Goal: Participate in discussion: Engage in conversation with other users on a specific topic

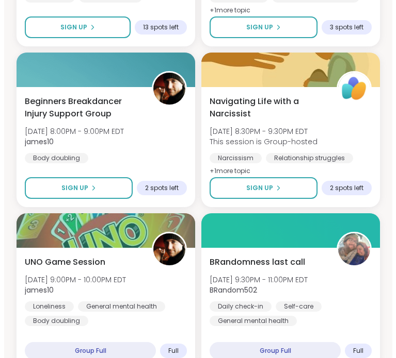
scroll to position [1277, 0]
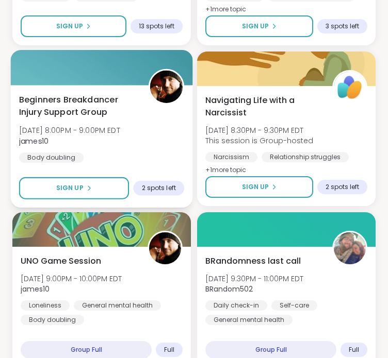
click at [156, 146] on div "Beginners Breakdancer Injury Support Group Tue, Oct 07 | 8:00PM - 9:00PM EDT ja…" at bounding box center [101, 129] width 165 height 70
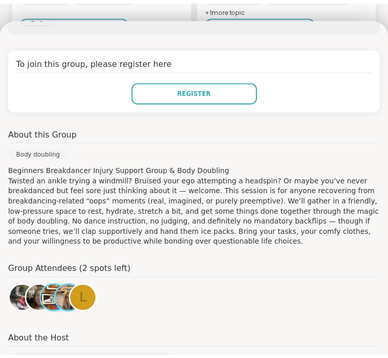
scroll to position [0, 0]
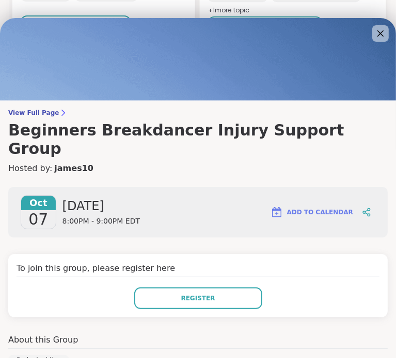
drag, startPoint x: 365, startPoint y: 31, endPoint x: 324, endPoint y: 17, distance: 43.4
click at [374, 31] on icon at bounding box center [380, 33] width 12 height 12
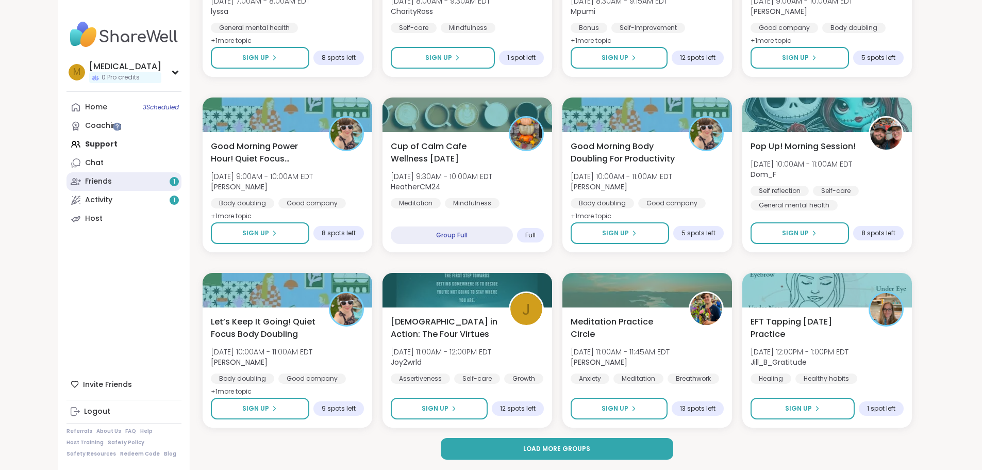
click at [69, 187] on link "Friends 1" at bounding box center [124, 181] width 115 height 19
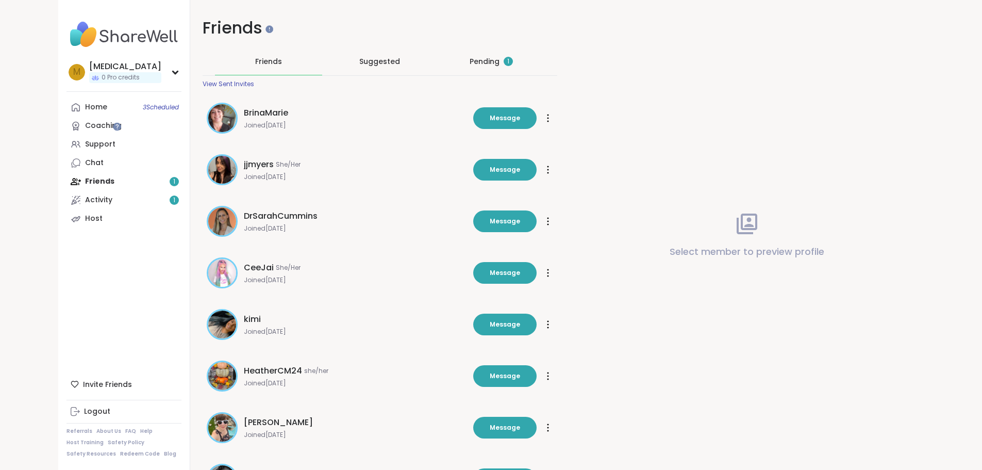
click at [387, 62] on div "Pending 1" at bounding box center [491, 61] width 107 height 27
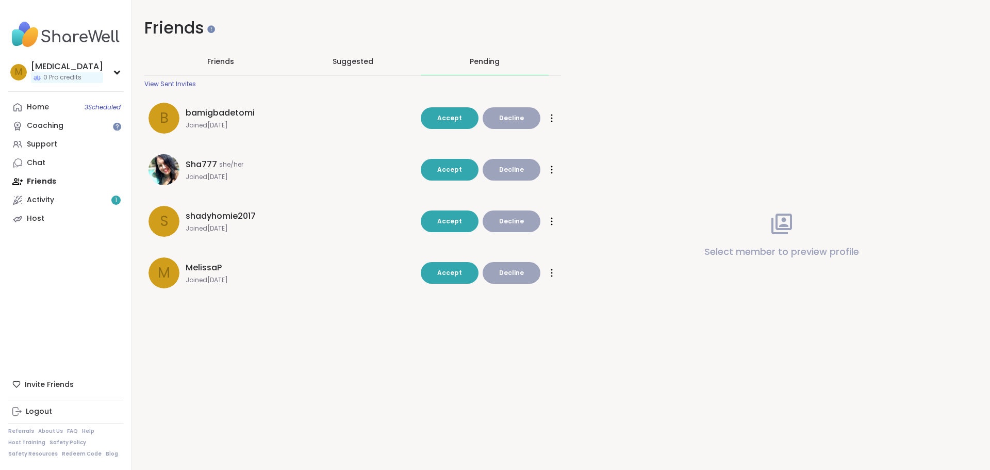
click at [213, 66] on span "Friends" at bounding box center [220, 61] width 27 height 10
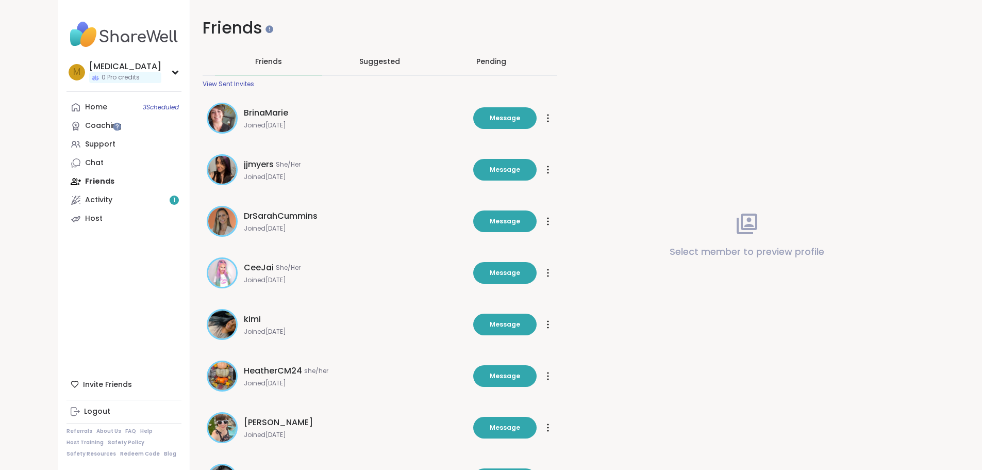
click at [203, 83] on div "View Sent Invites" at bounding box center [229, 84] width 52 height 8
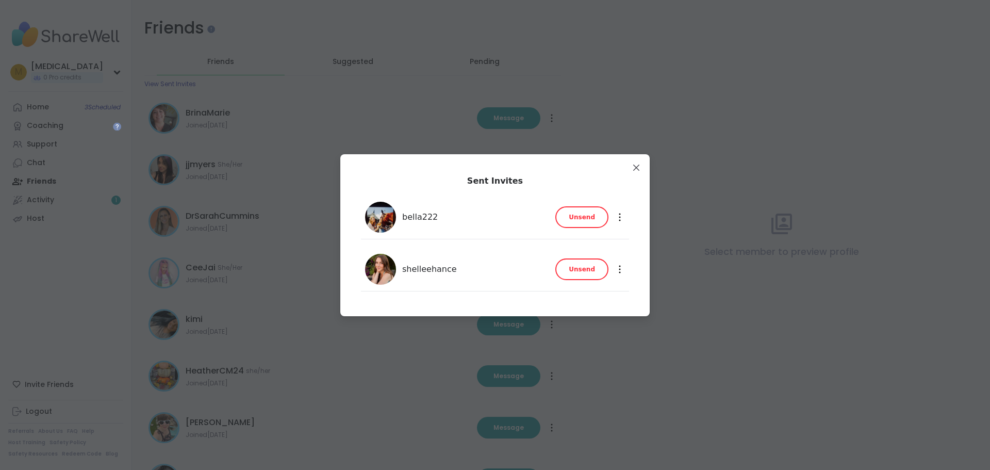
click at [387, 218] on span "Unsend" at bounding box center [582, 216] width 26 height 9
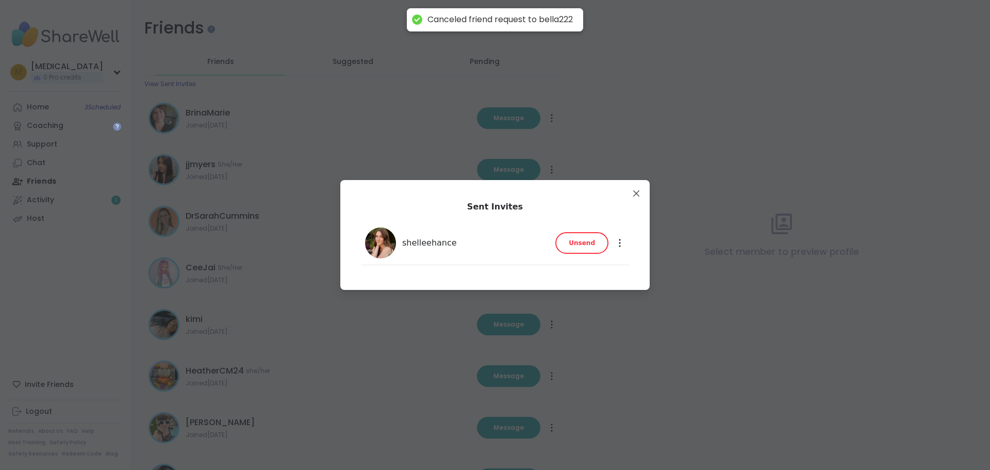
click at [387, 243] on span "Unsend" at bounding box center [582, 242] width 26 height 9
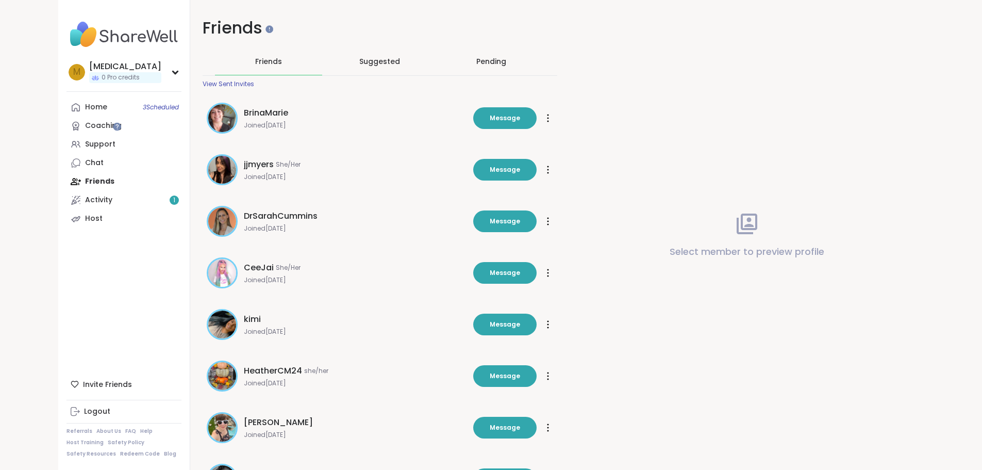
click at [387, 58] on div "Pending" at bounding box center [491, 61] width 107 height 27
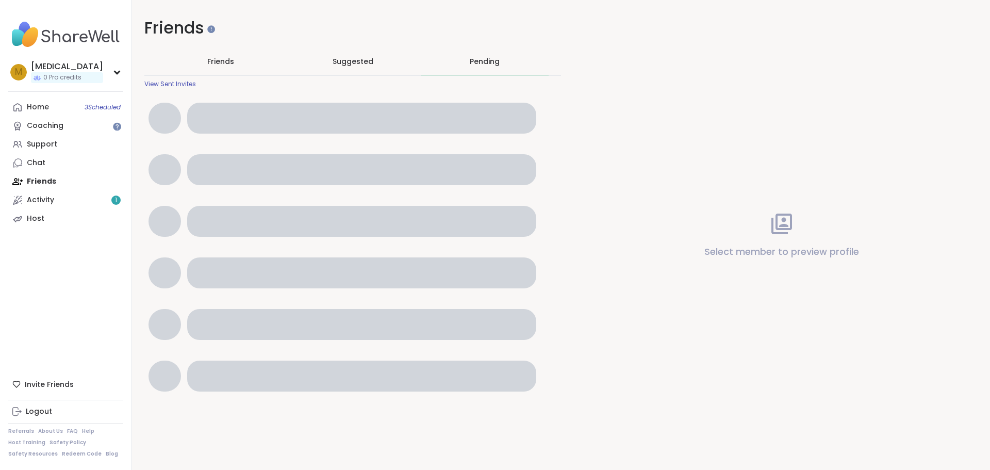
click at [353, 58] on span "Suggested" at bounding box center [353, 61] width 41 height 10
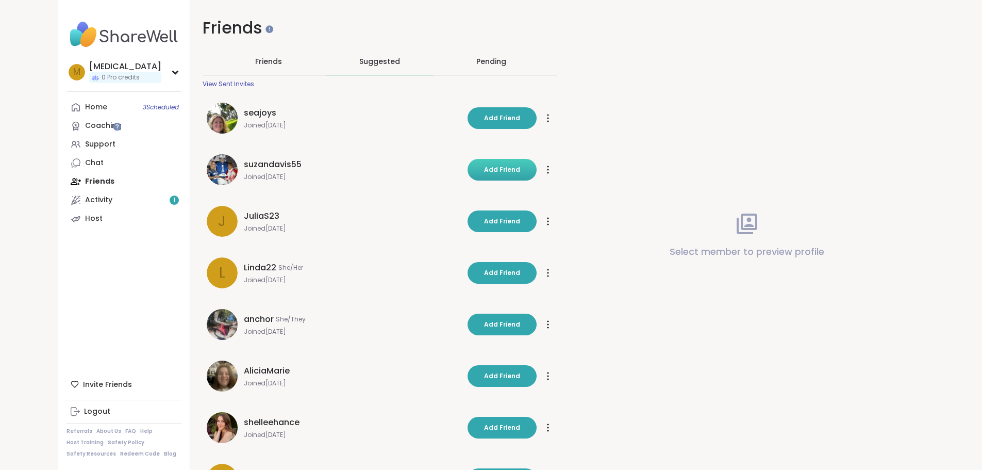
click at [387, 171] on span "Add Friend" at bounding box center [502, 169] width 36 height 9
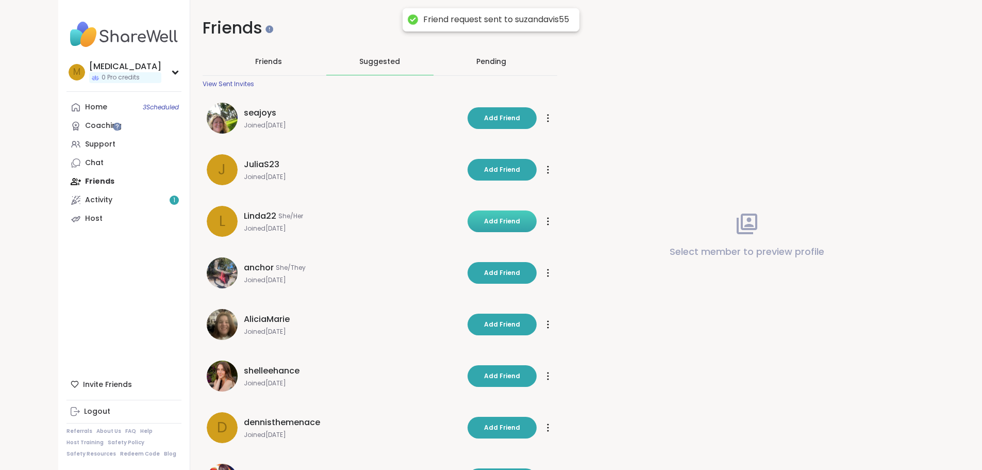
click at [387, 222] on span "Add Friend" at bounding box center [502, 221] width 36 height 9
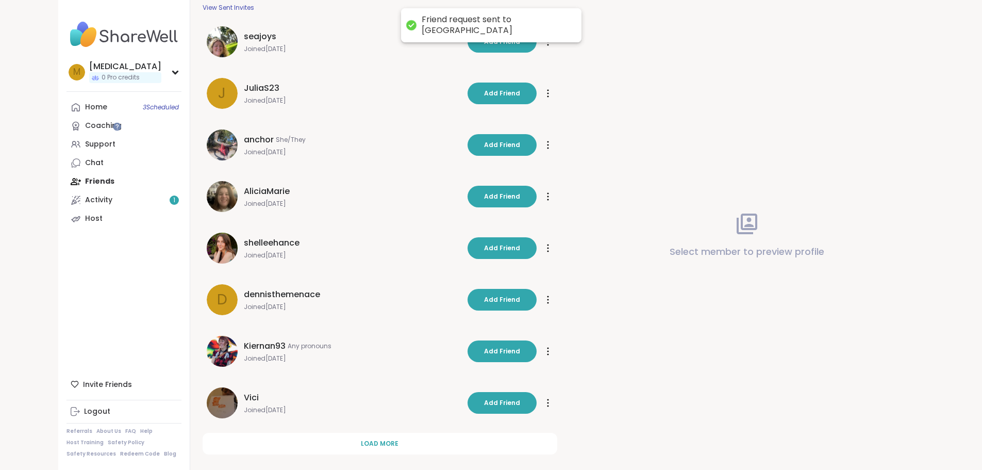
scroll to position [90, 0]
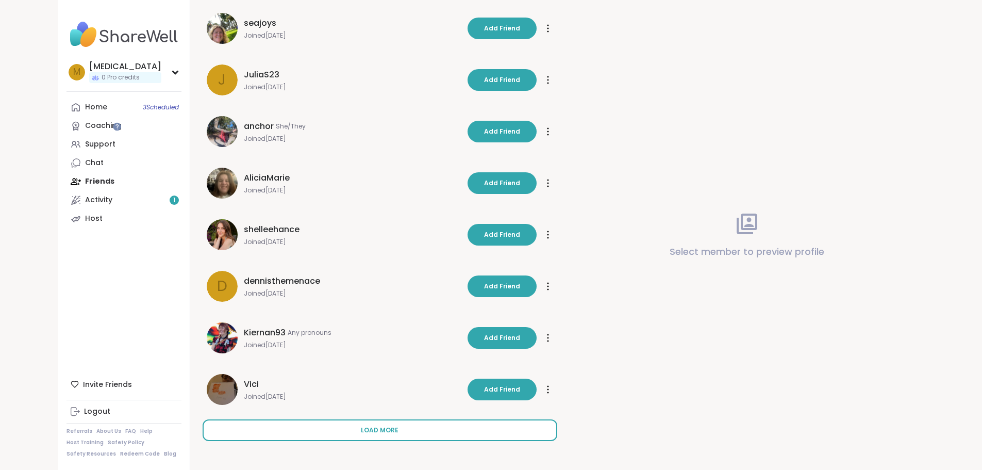
click at [345, 358] on button "Load more" at bounding box center [380, 430] width 355 height 22
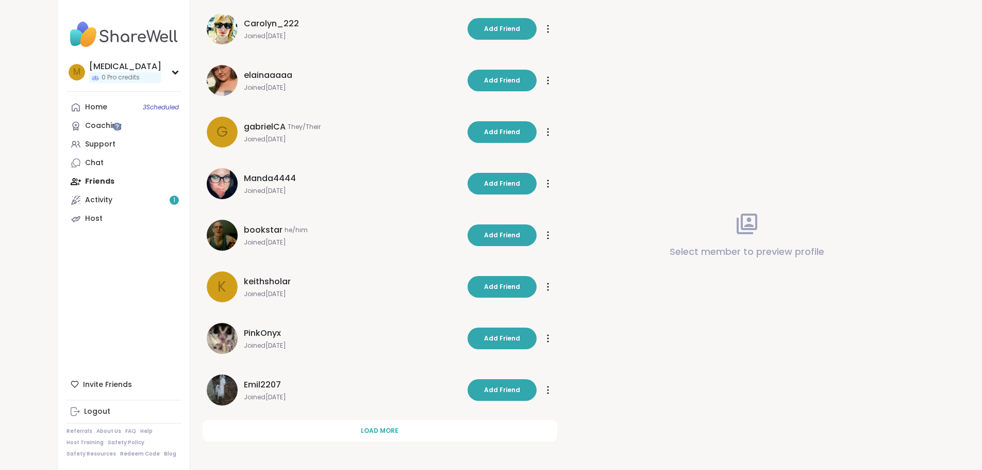
scroll to position [605, 0]
click at [387, 240] on button "Add Friend" at bounding box center [502, 235] width 69 height 22
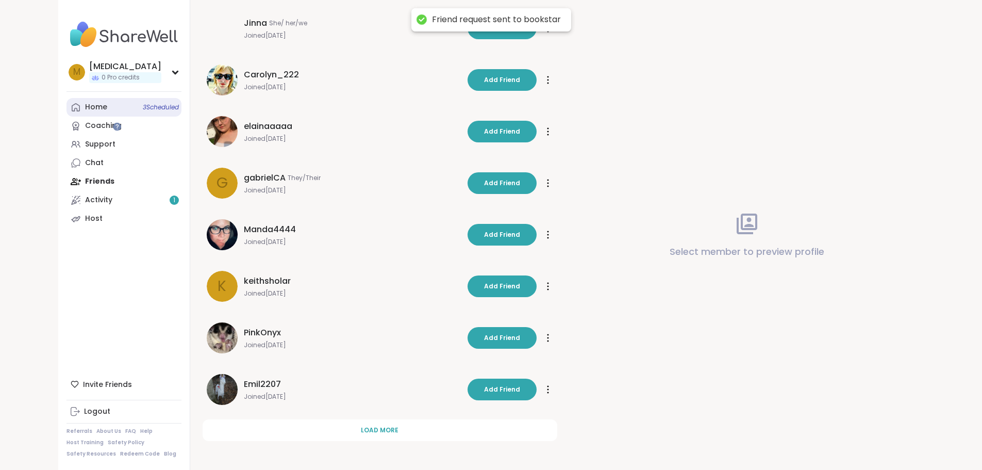
scroll to position [554, 0]
click at [67, 114] on link "Home 3 Scheduled" at bounding box center [124, 107] width 115 height 19
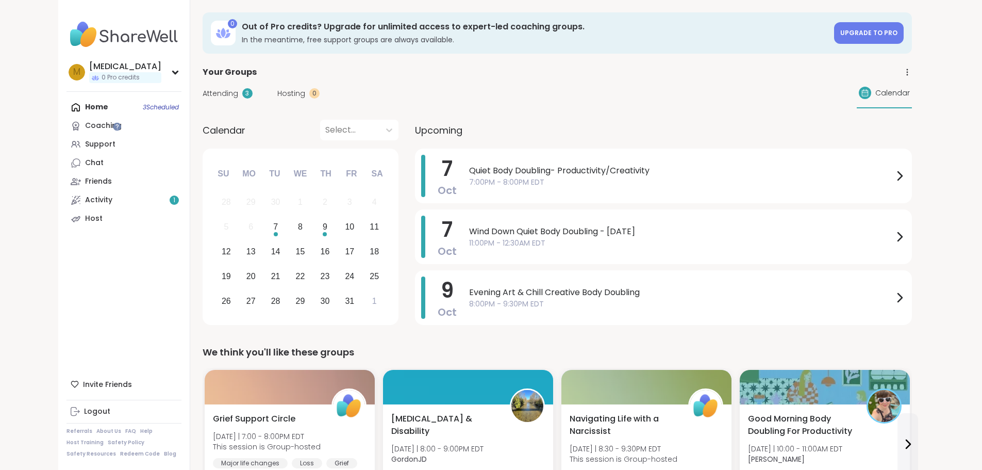
click at [387, 77] on div "Your Groups" at bounding box center [558, 72] width 710 height 12
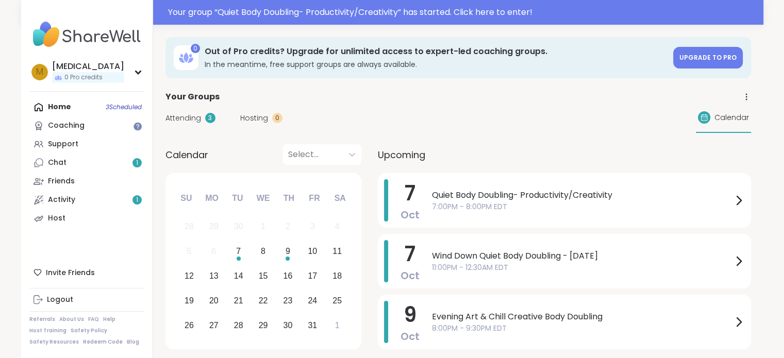
drag, startPoint x: 24, startPoint y: 24, endPoint x: 784, endPoint y: 105, distance: 764.8
drag, startPoint x: 762, startPoint y: 23, endPoint x: 1071, endPoint y: 122, distance: 324.7
click at [513, 205] on span "7:00PM - 8:00PM EDT" at bounding box center [582, 207] width 301 height 11
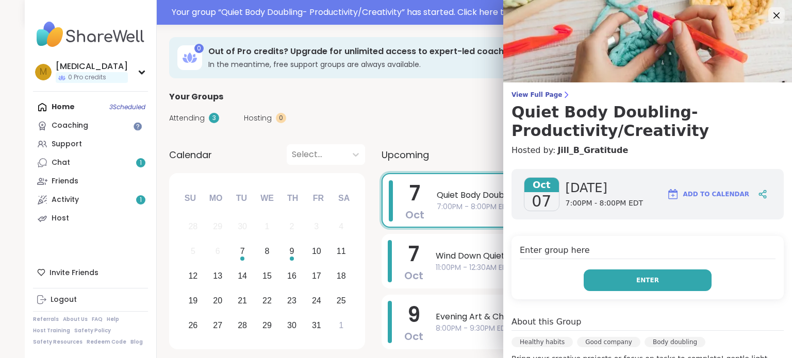
click at [616, 272] on button "Enter" at bounding box center [648, 281] width 128 height 22
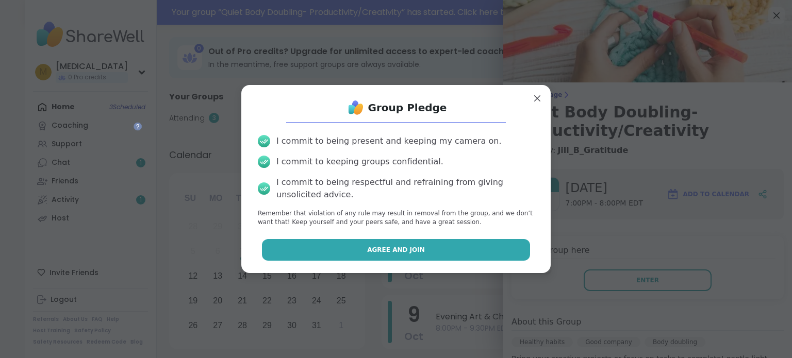
click at [421, 256] on button "Agree and Join" at bounding box center [396, 250] width 269 height 22
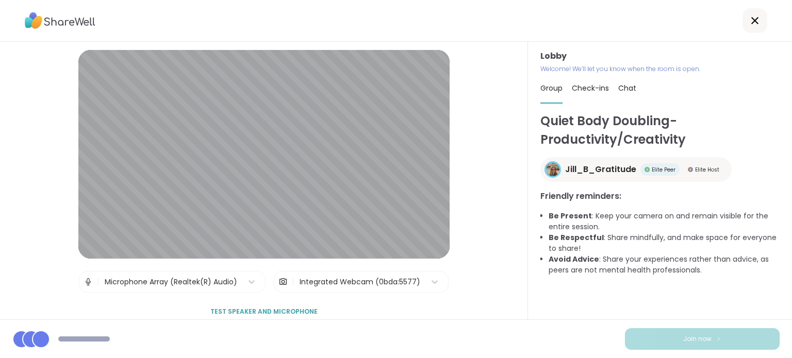
click at [371, 282] on div "Integrated Webcam (0bda:5577)" at bounding box center [360, 282] width 121 height 11
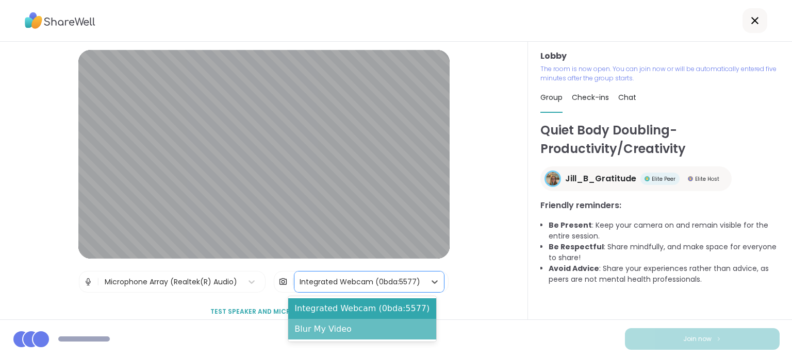
click at [388, 327] on div "Blur My Video" at bounding box center [362, 329] width 148 height 21
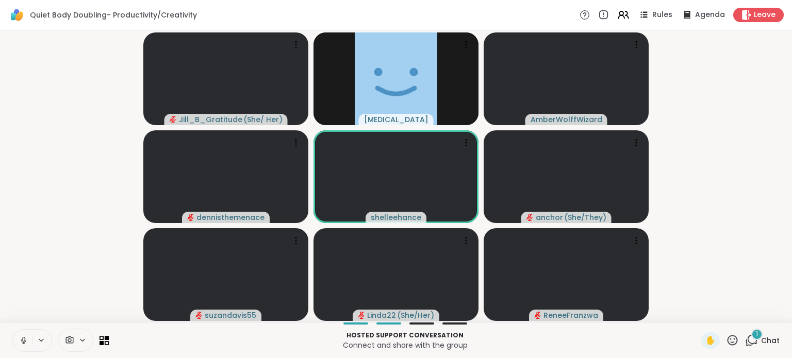
click at [26, 335] on button at bounding box center [23, 341] width 20 height 22
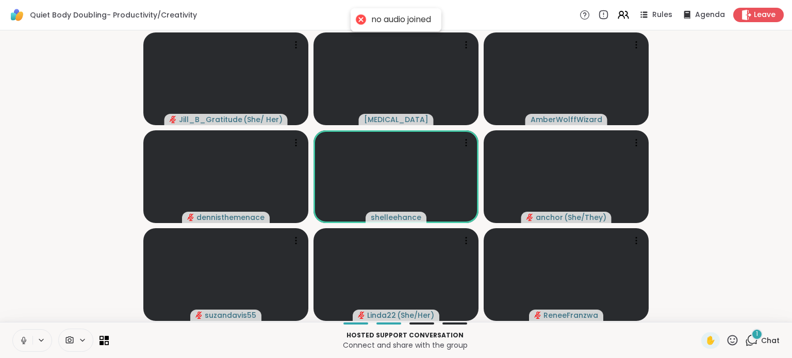
click at [24, 342] on icon at bounding box center [23, 340] width 5 height 3
click at [745, 341] on icon at bounding box center [751, 340] width 13 height 13
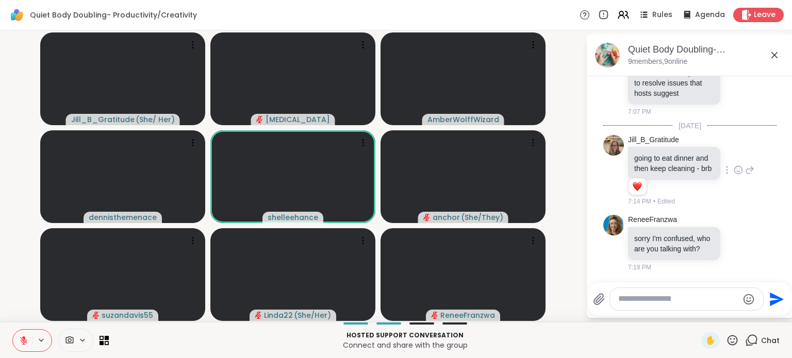
scroll to position [384, 0]
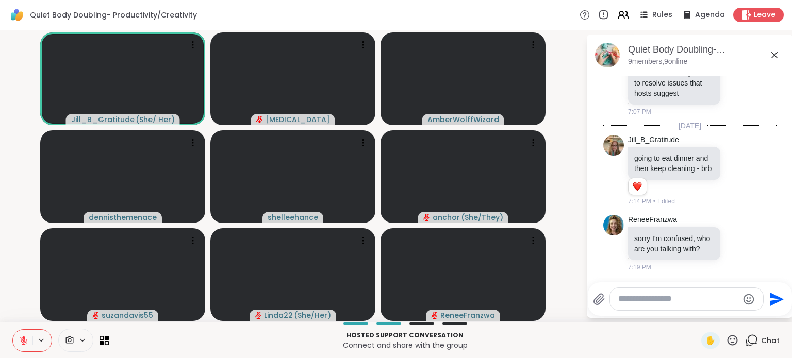
click at [693, 305] on div at bounding box center [686, 299] width 153 height 22
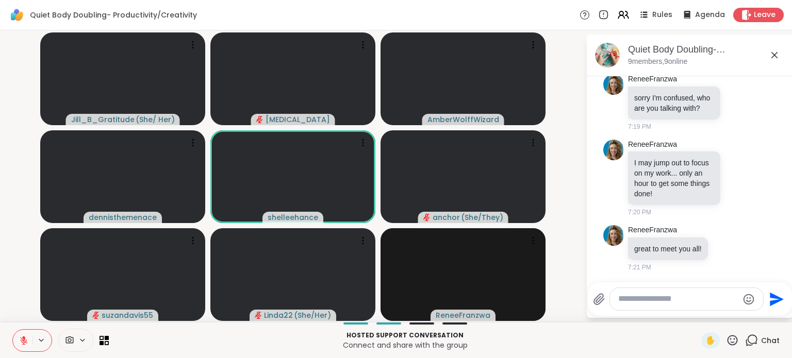
scroll to position [539, 0]
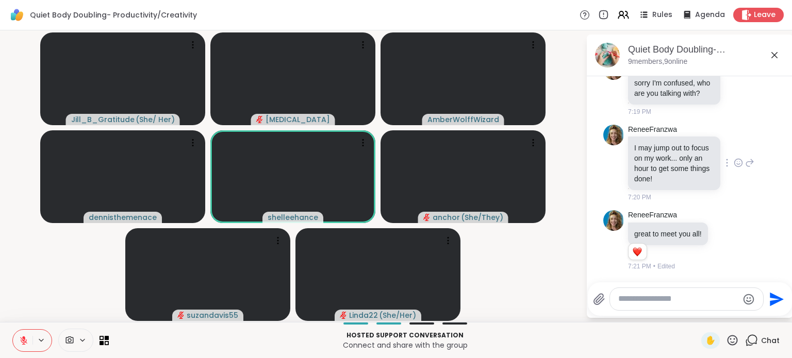
click at [734, 166] on icon at bounding box center [738, 163] width 9 height 10
click at [711, 148] on div "Select Reaction: Thumbs up" at bounding box center [715, 146] width 9 height 9
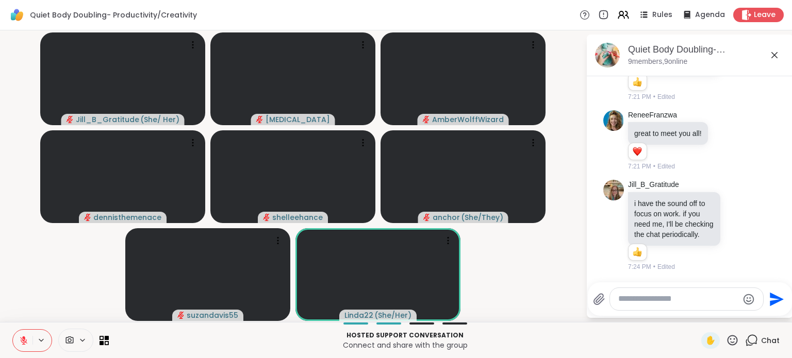
scroll to position [665, 0]
click at [446, 239] on icon at bounding box center [448, 241] width 10 height 10
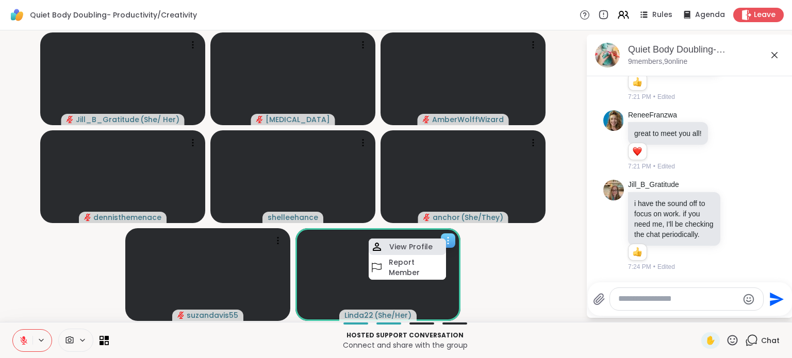
click at [419, 247] on h4 "View Profile" at bounding box center [410, 247] width 43 height 10
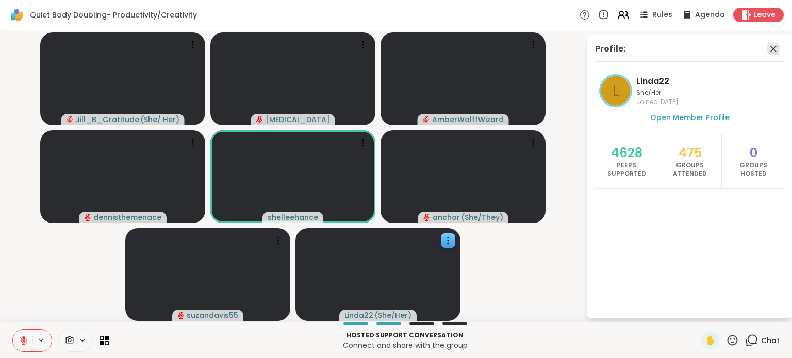
click at [776, 50] on icon at bounding box center [773, 49] width 12 height 12
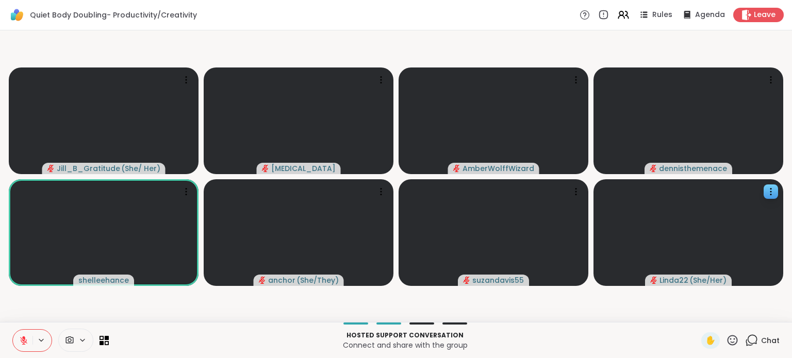
click at [761, 337] on span "Chat" at bounding box center [770, 341] width 19 height 10
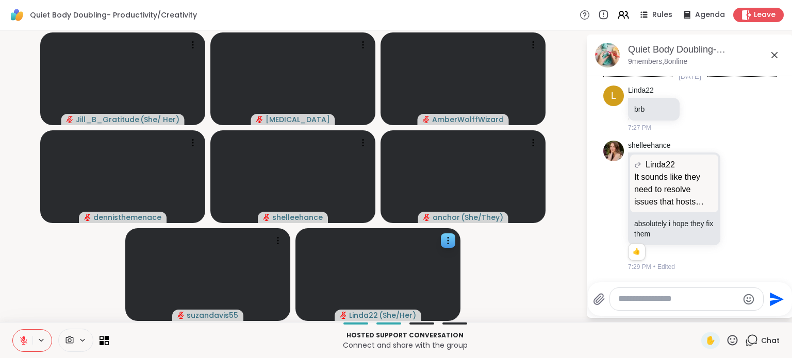
scroll to position [859, 0]
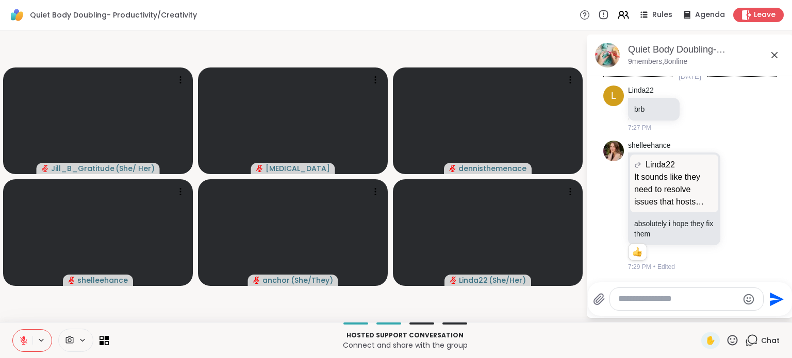
click at [150, 313] on video-player-container "Jill_B_Gratitude ( She/ Her ) Makena dennisthemenace shelleehance anchor ( She/…" at bounding box center [292, 177] width 573 height 284
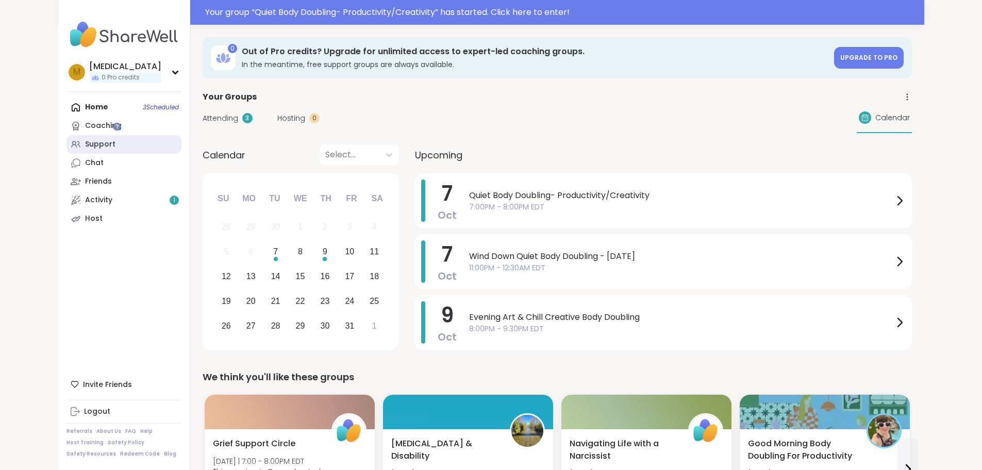
click at [78, 140] on link "Support" at bounding box center [124, 144] width 115 height 19
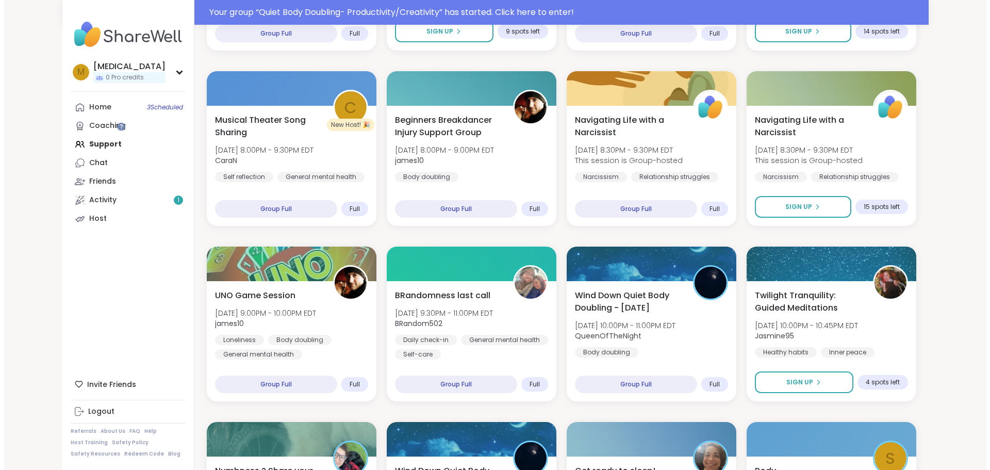
scroll to position [464, 0]
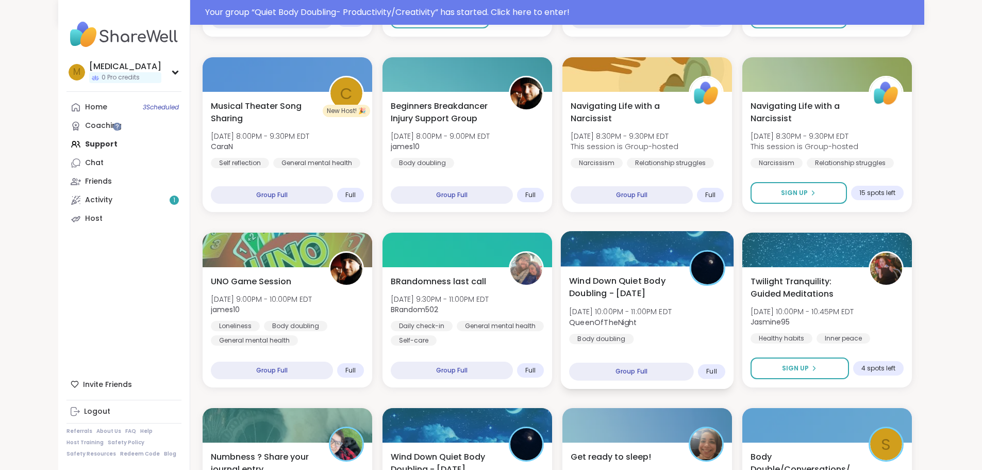
click at [624, 328] on div "Wind Down Quiet Body Doubling - [DATE] [DATE] 10:00PM - 11:00PM EDT QueenOfTheN…" at bounding box center [647, 309] width 156 height 70
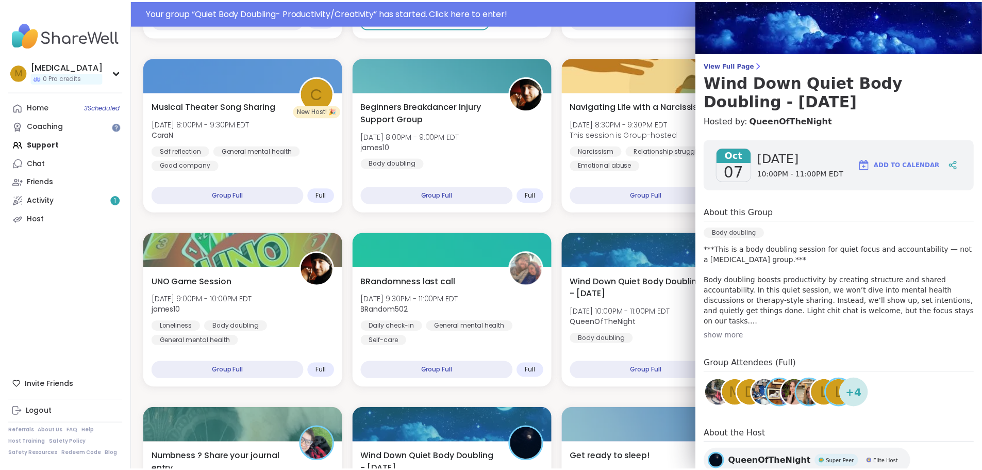
scroll to position [0, 0]
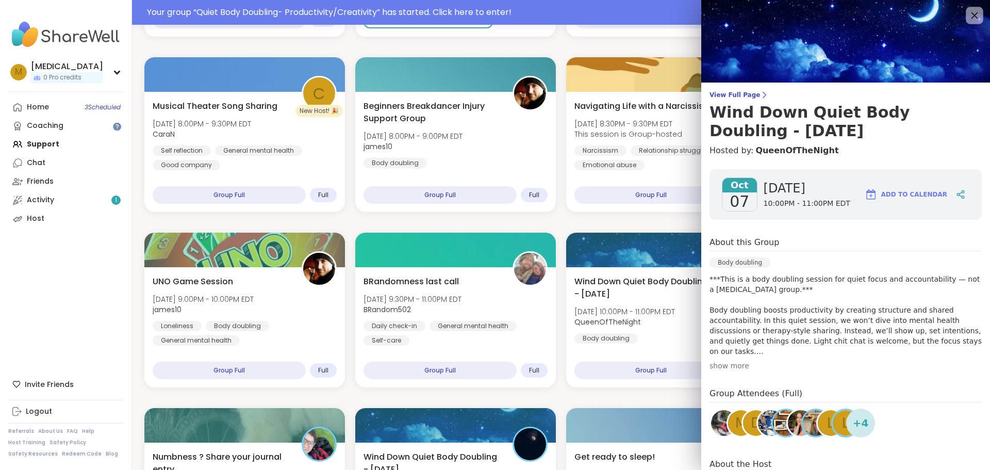
click at [968, 21] on icon at bounding box center [974, 15] width 13 height 13
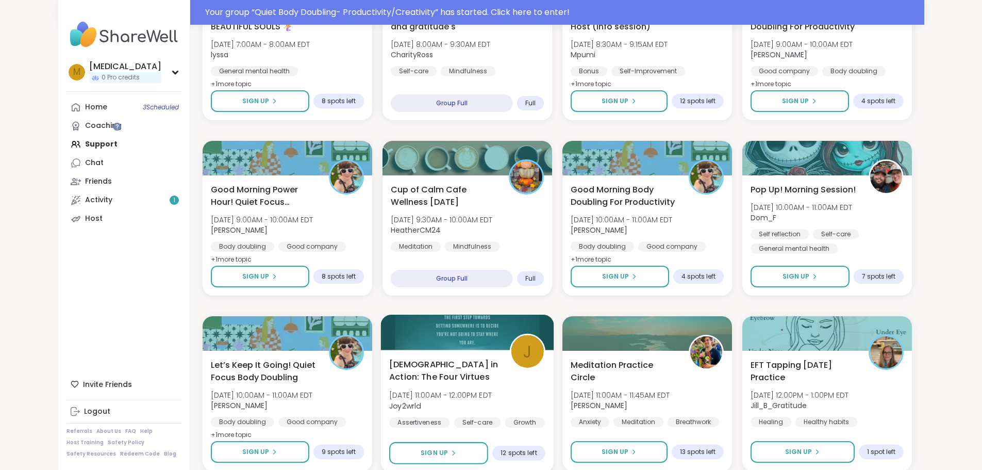
scroll to position [1083, 0]
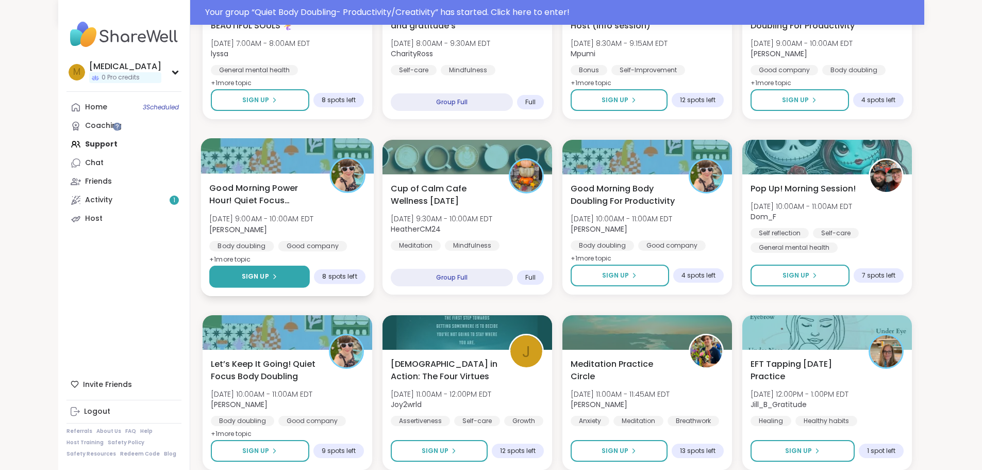
click at [236, 281] on button "Sign Up" at bounding box center [259, 277] width 101 height 22
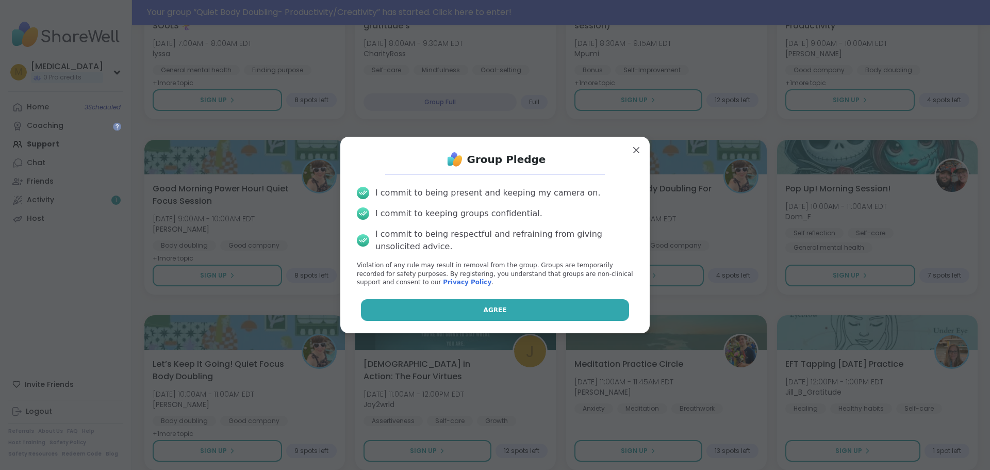
click at [517, 313] on button "Agree" at bounding box center [495, 310] width 269 height 22
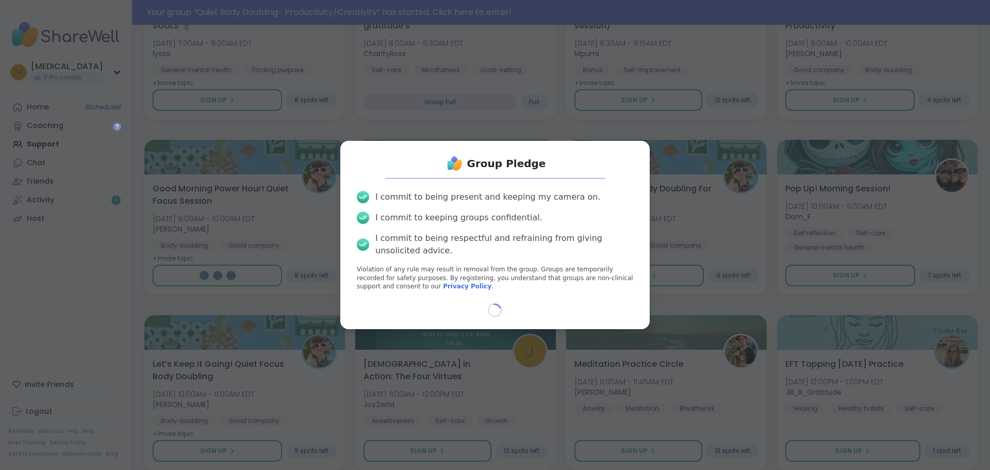
select select "**"
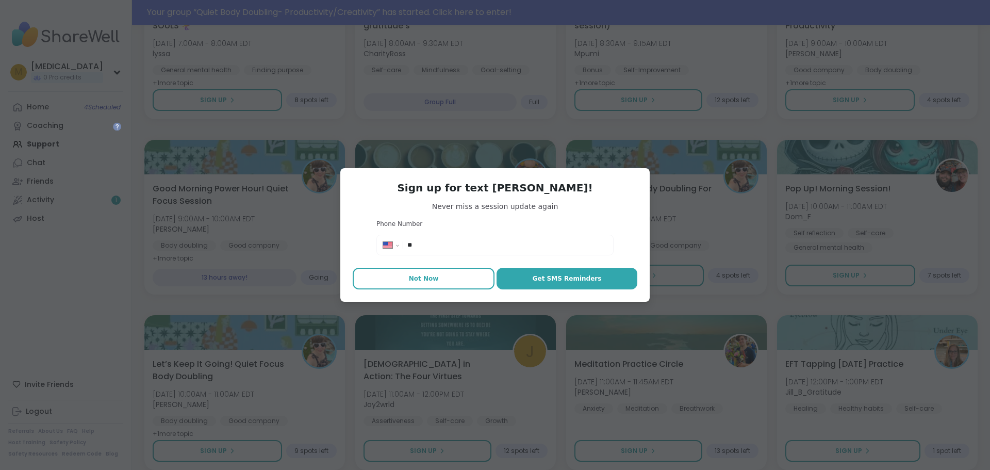
click at [435, 278] on button "Not Now" at bounding box center [424, 279] width 142 height 22
type textarea "*"
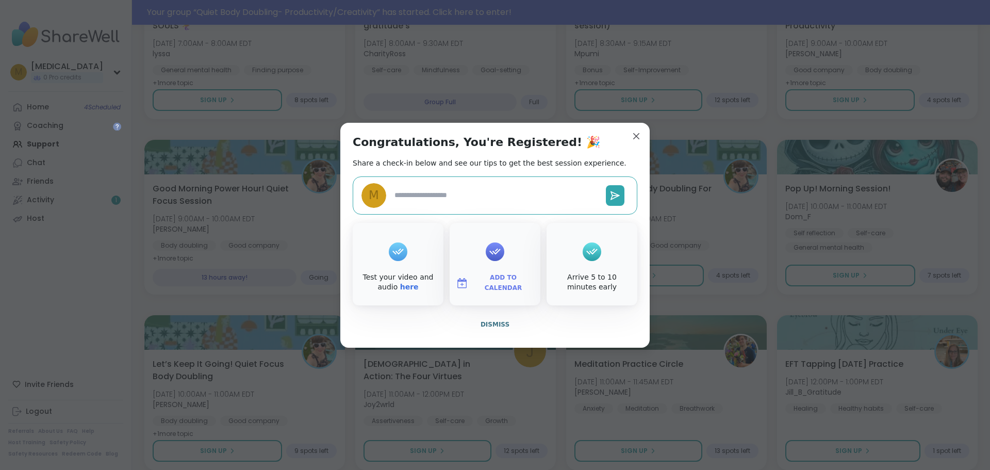
click at [479, 336] on div "Congratulations, You're Registered! 🎉 Share a check-in below and see our tips t…" at bounding box center [494, 235] width 309 height 225
click at [481, 326] on span "Dismiss" at bounding box center [495, 324] width 29 height 7
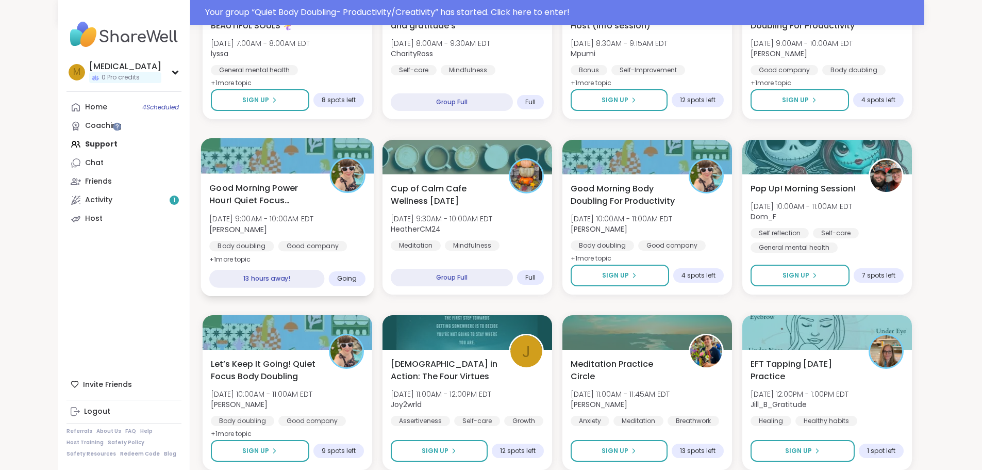
click at [283, 217] on div "Good Morning Power Hour! Quiet Focus Session [DATE] 9:00AM - 10:00AM EDT [PERSO…" at bounding box center [287, 224] width 156 height 84
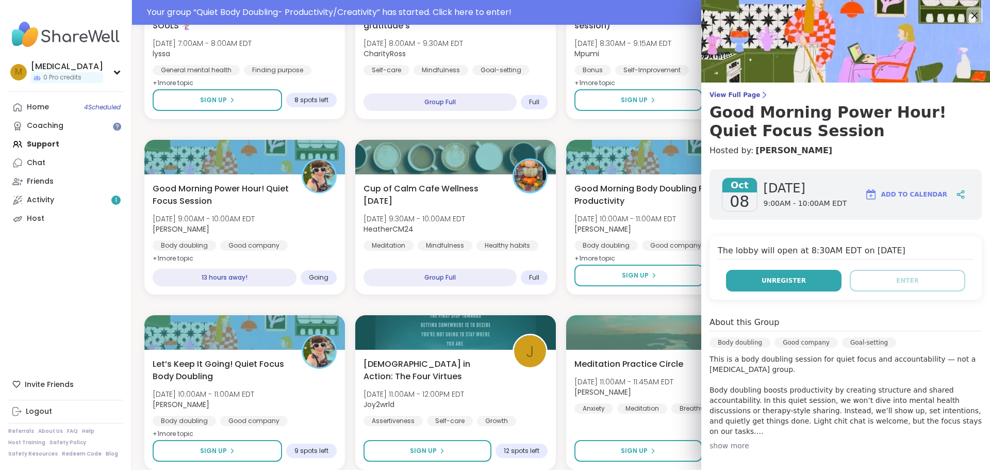
click at [778, 274] on button "Unregister" at bounding box center [784, 281] width 116 height 22
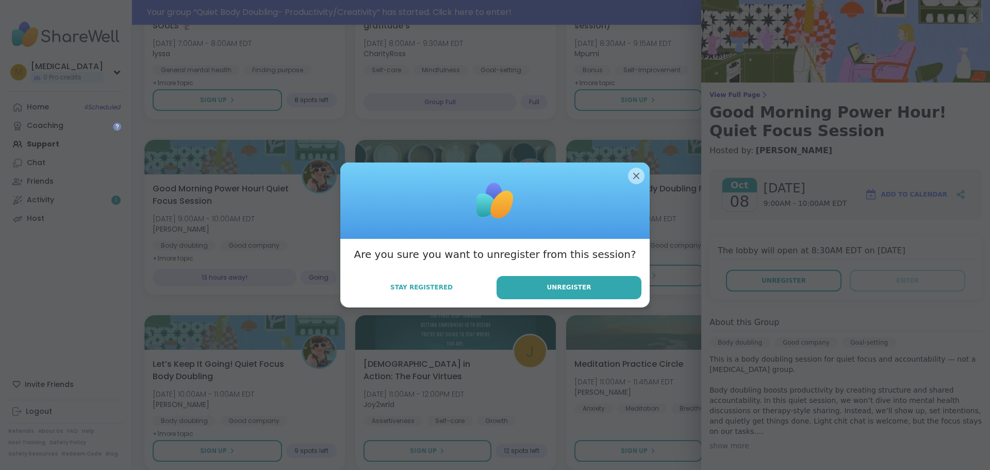
click at [548, 301] on div "Are you sure you want to unregister from this session? Stay Registered Unregist…" at bounding box center [494, 273] width 309 height 69
click at [548, 293] on button "Unregister" at bounding box center [569, 287] width 145 height 23
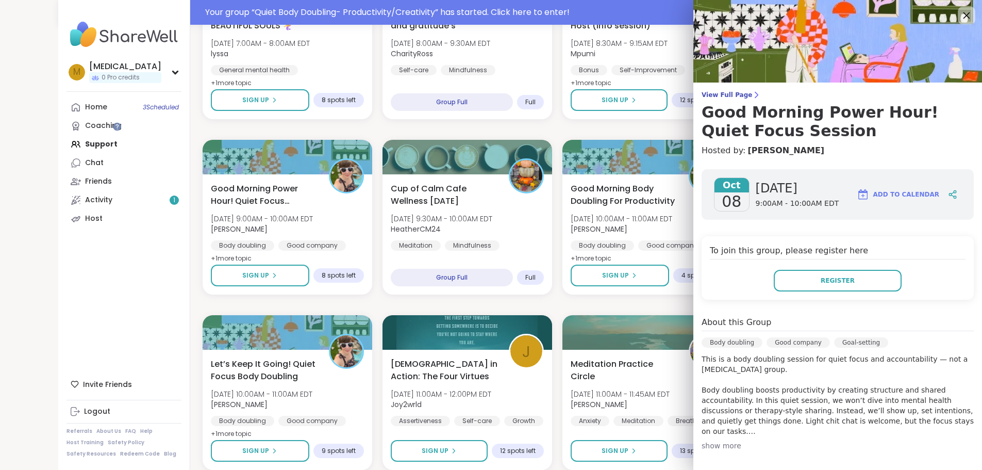
click at [962, 15] on icon at bounding box center [966, 15] width 13 height 13
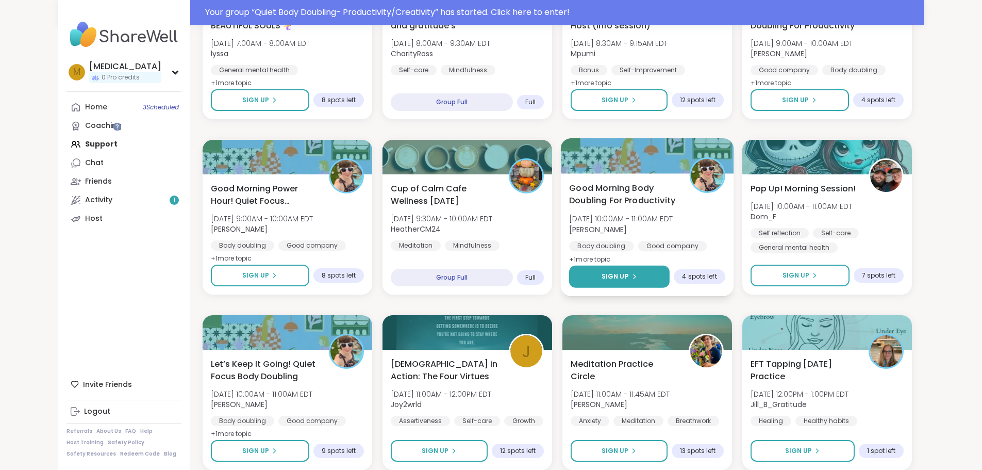
click at [670, 266] on button "Sign Up" at bounding box center [619, 277] width 101 height 22
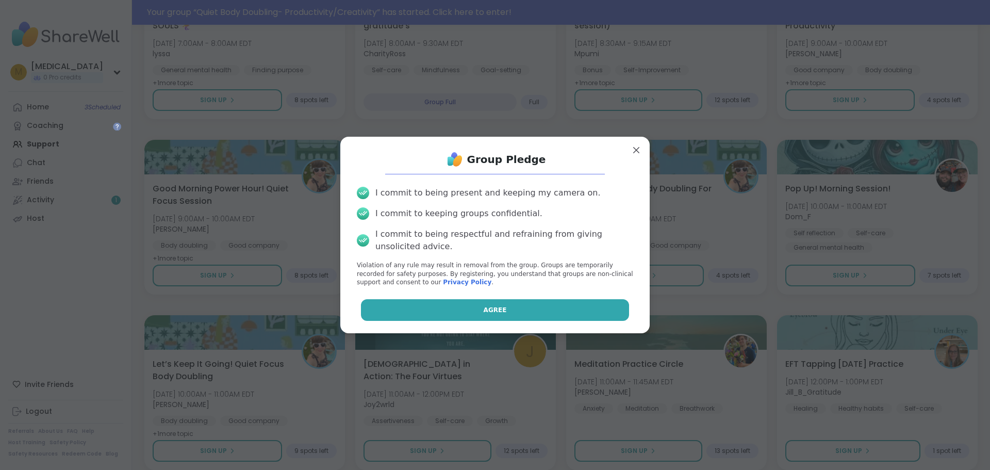
click at [496, 311] on span "Agree" at bounding box center [495, 309] width 23 height 9
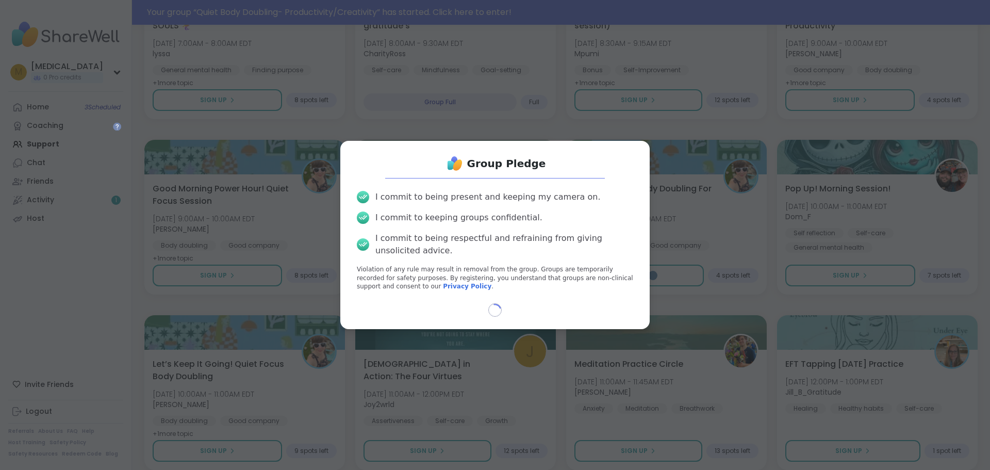
select select "**"
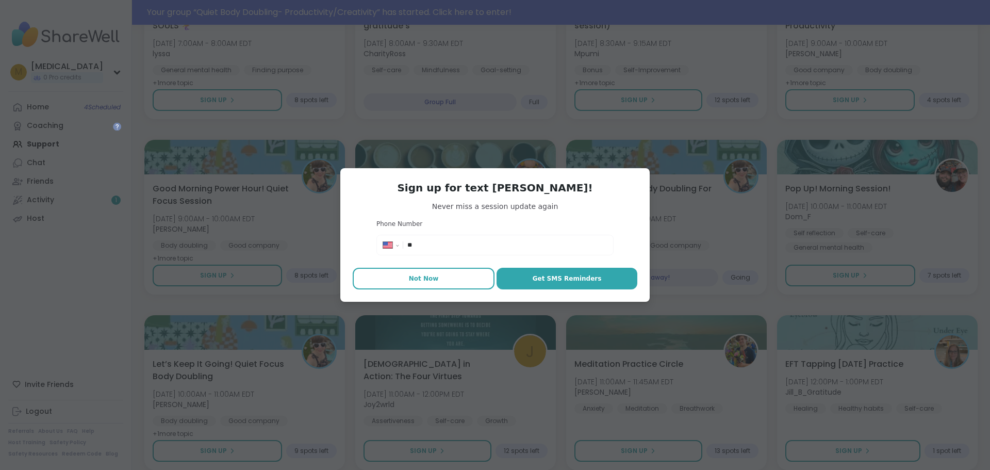
click at [396, 286] on button "Not Now" at bounding box center [424, 279] width 142 height 22
type textarea "*"
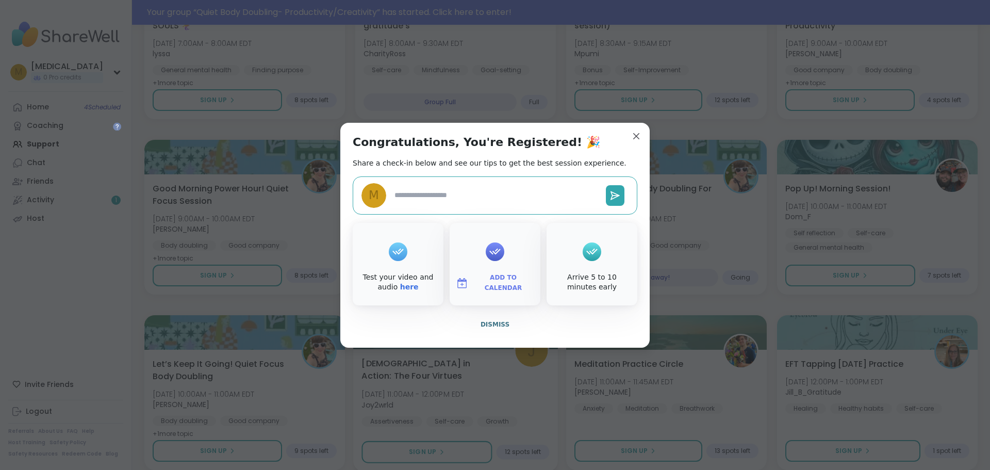
click at [508, 327] on button "Dismiss" at bounding box center [495, 325] width 285 height 22
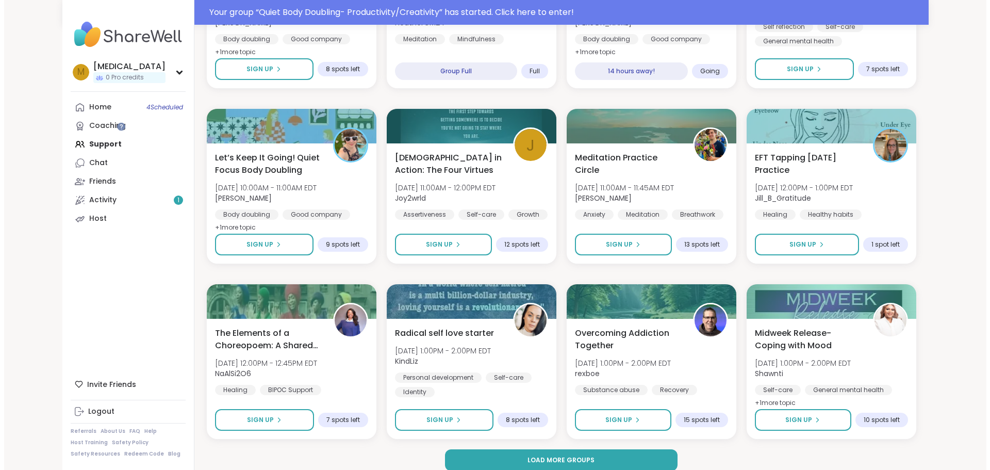
scroll to position [1300, 0]
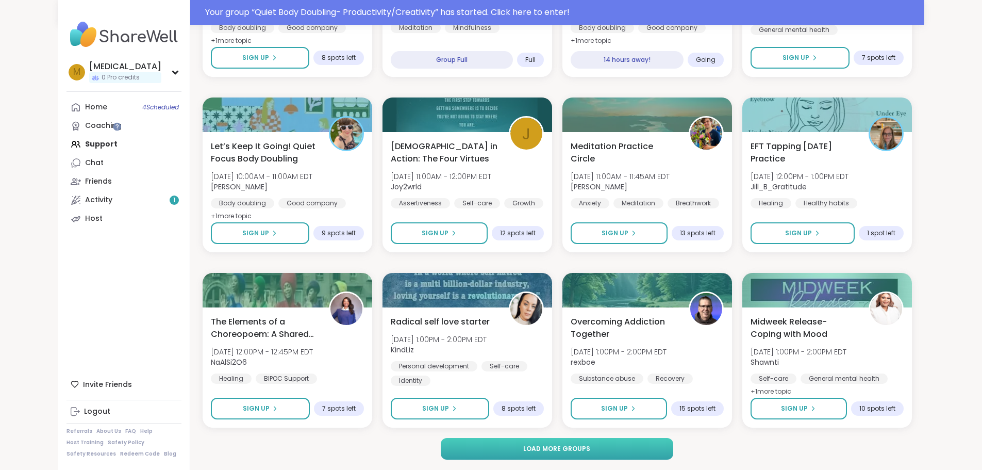
click at [605, 445] on button "Load more groups" at bounding box center [557, 449] width 233 height 22
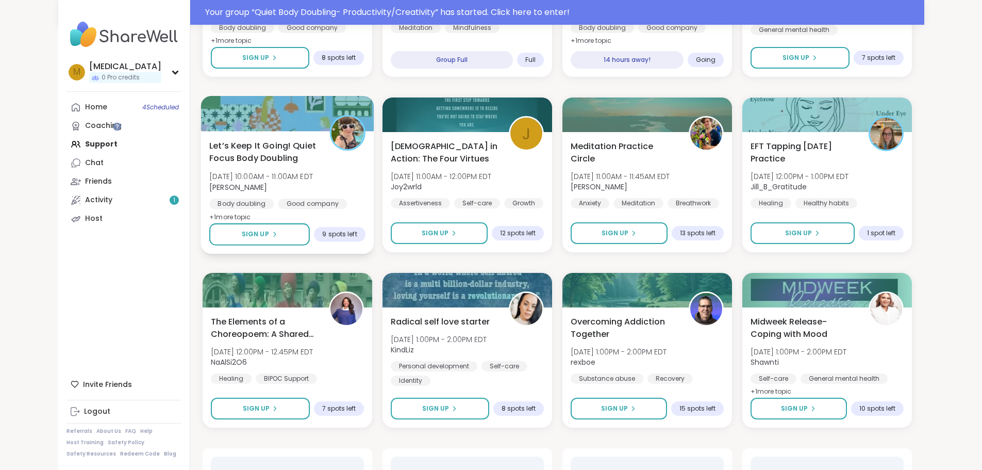
click at [289, 190] on div "Let’s Keep It Going! Quiet Focus Body Doubling [DATE] 10:00AM - 11:00AM EDT [PE…" at bounding box center [287, 181] width 156 height 84
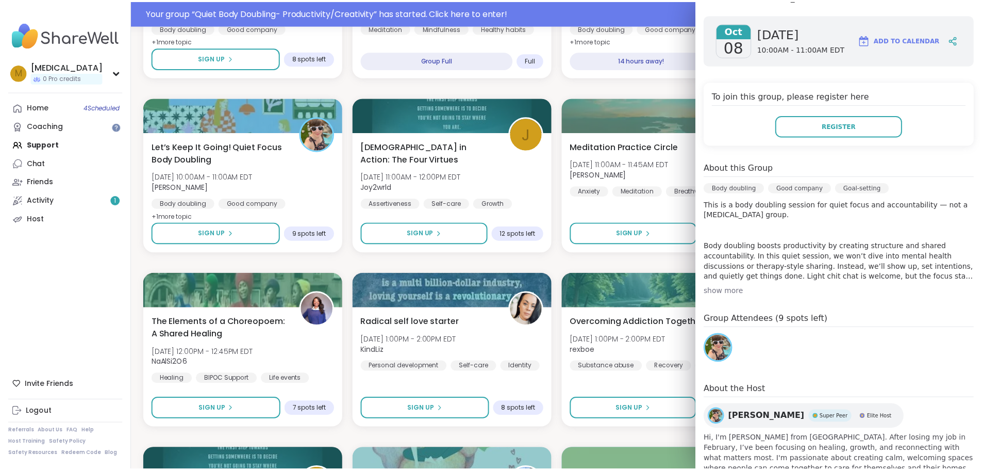
scroll to position [0, 0]
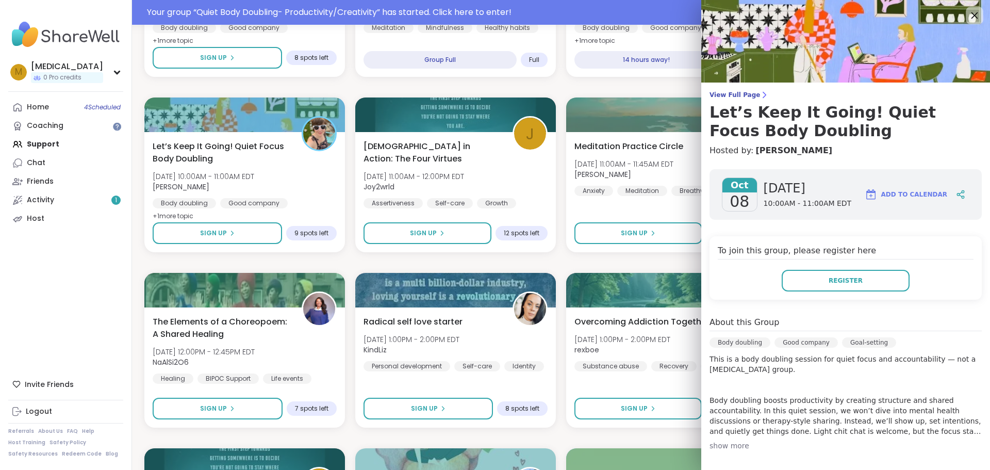
click at [968, 14] on icon at bounding box center [974, 15] width 13 height 13
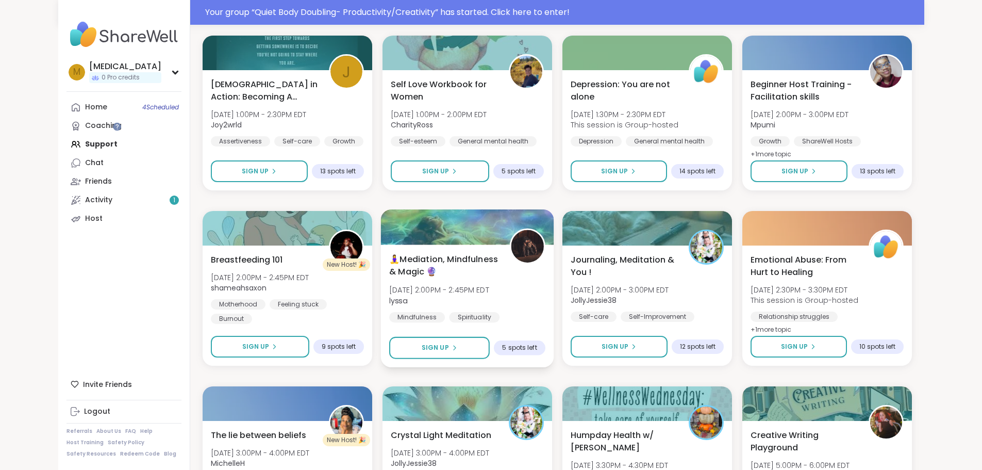
scroll to position [1558, 0]
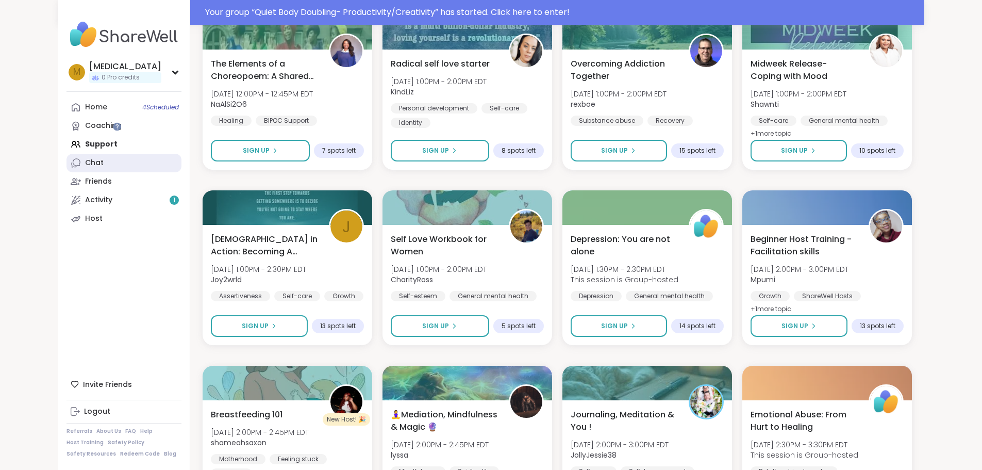
click at [105, 165] on link "Chat" at bounding box center [124, 163] width 115 height 19
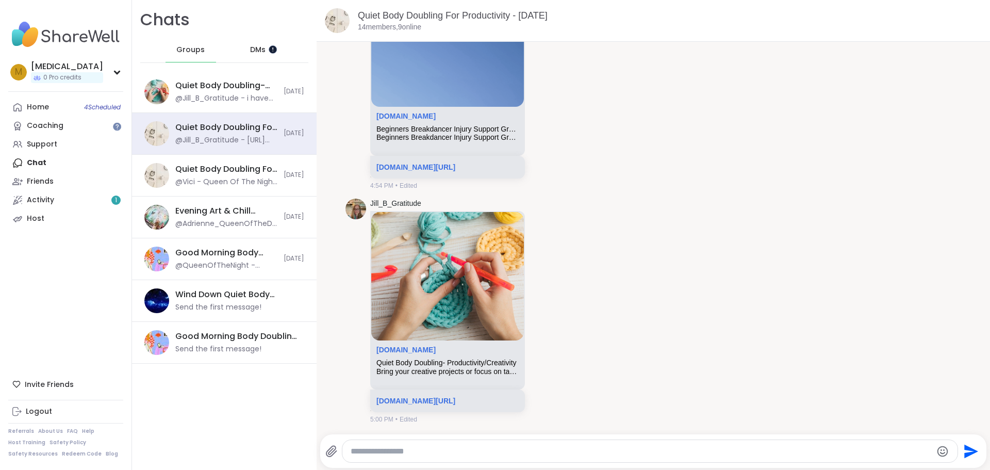
click at [266, 48] on div "DMs" at bounding box center [258, 50] width 51 height 25
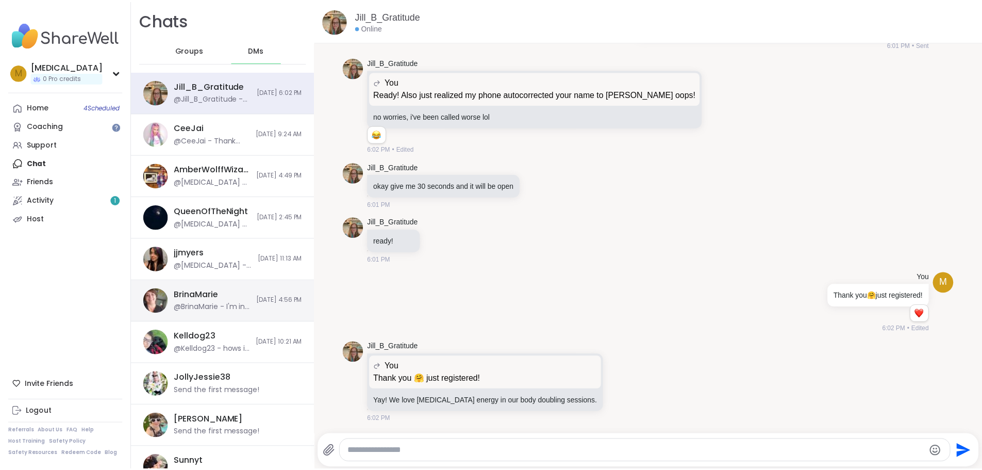
scroll to position [103, 0]
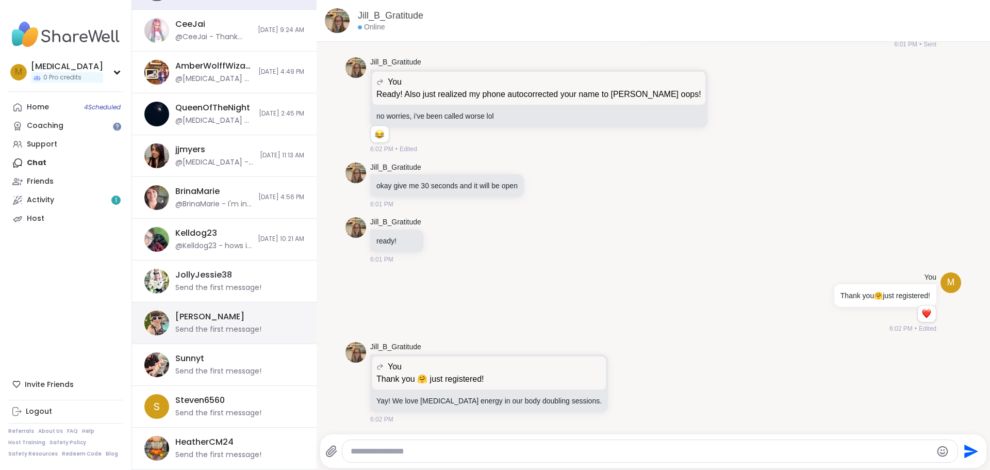
click at [229, 321] on div "[PERSON_NAME]" at bounding box center [209, 316] width 69 height 11
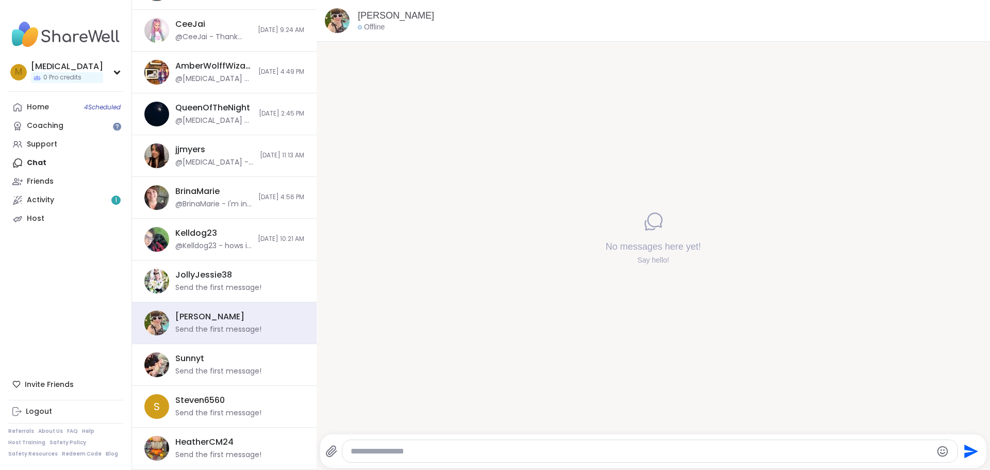
click at [429, 456] on div at bounding box center [650, 451] width 616 height 22
click at [427, 454] on textarea "Type your message" at bounding box center [642, 451] width 582 height 10
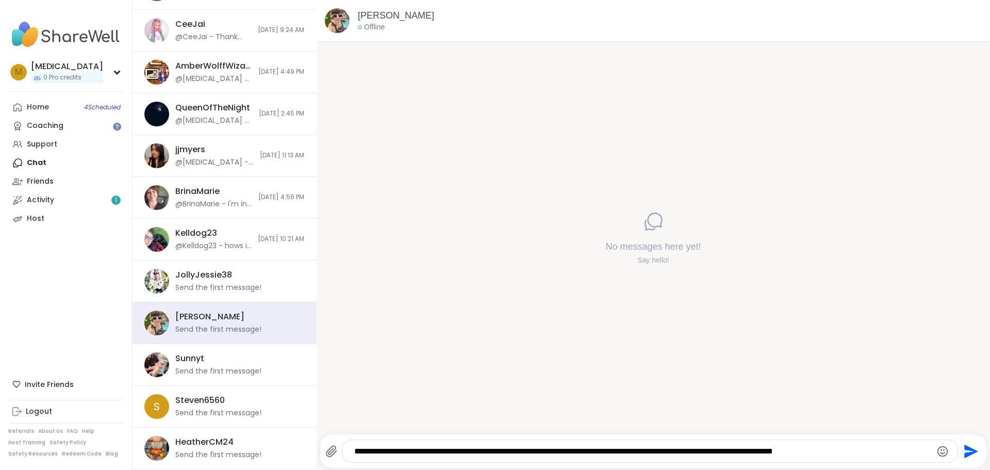
type textarea "**********"
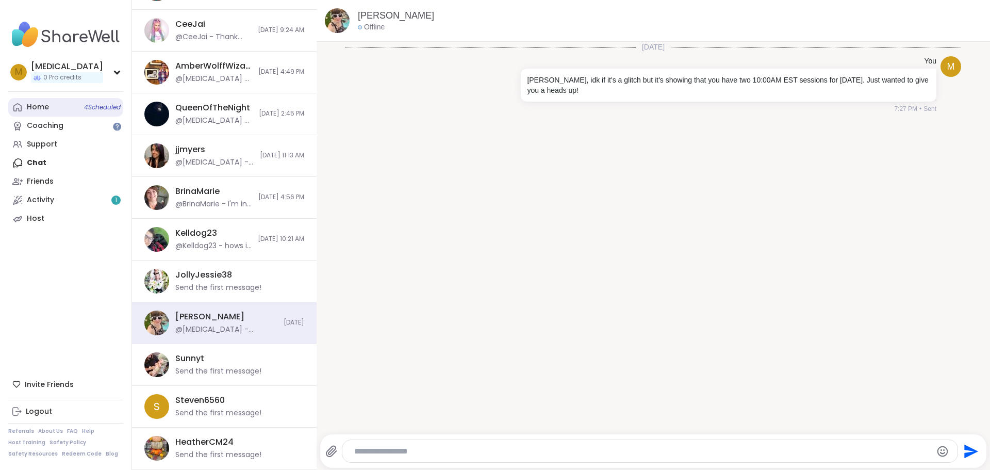
click at [59, 99] on link "Home 4 Scheduled" at bounding box center [65, 107] width 115 height 19
